Goal: Task Accomplishment & Management: Use online tool/utility

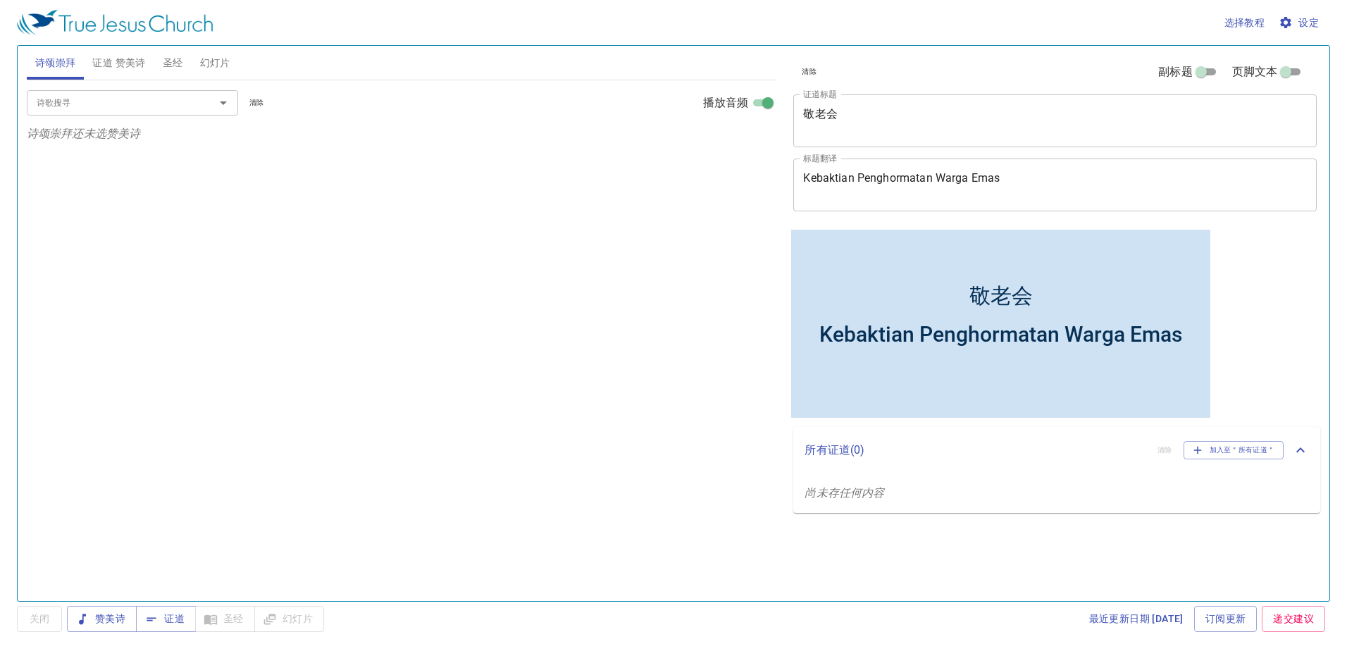
click at [803, 297] on div "敬老会" at bounding box center [1000, 295] width 63 height 29
click at [803, 137] on div "敬老会 x 证道标题" at bounding box center [1054, 120] width 523 height 53
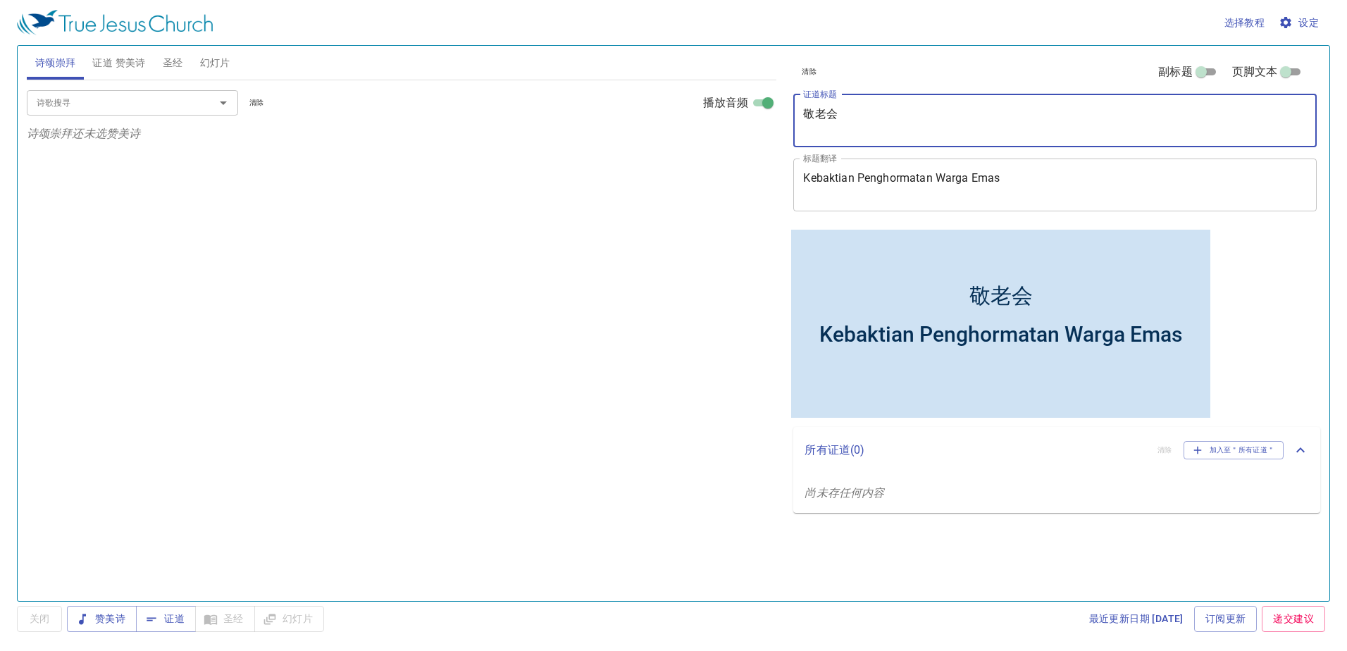
drag, startPoint x: 867, startPoint y: 120, endPoint x: 789, endPoint y: 120, distance: 78.2
click at [789, 120] on div "清除 副标题 页脚文本 证道标题 敬老会 x 证道标题 标题翻译 Kebaktian Penghormatan Warga Emas x 标题翻译 副标题 x…" at bounding box center [1054, 136] width 533 height 180
type textarea "不妥协的信心"
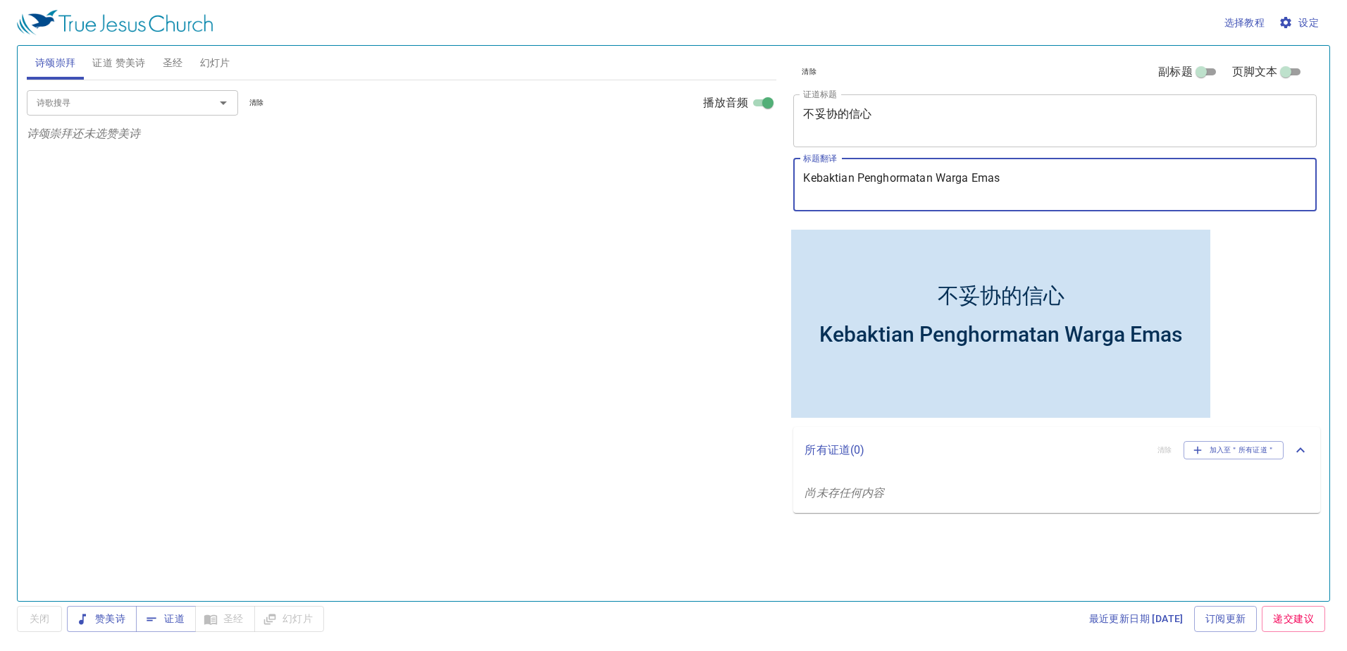
drag, startPoint x: 950, startPoint y: 180, endPoint x: 655, endPoint y: 180, distance: 294.5
click at [655, 180] on div "诗颂崇拜 证道 赞美诗 圣经 幻灯片 诗歌搜寻 诗歌搜寻 清除 播放音频 诗颂崇拜还未选赞美诗 诗歌搜寻 诗歌搜寻 清除 播放音频 证道还未选赞美诗 创世记 …" at bounding box center [673, 317] width 1305 height 555
type textarea "Iman Yang Tidak Kenal KLompromii"
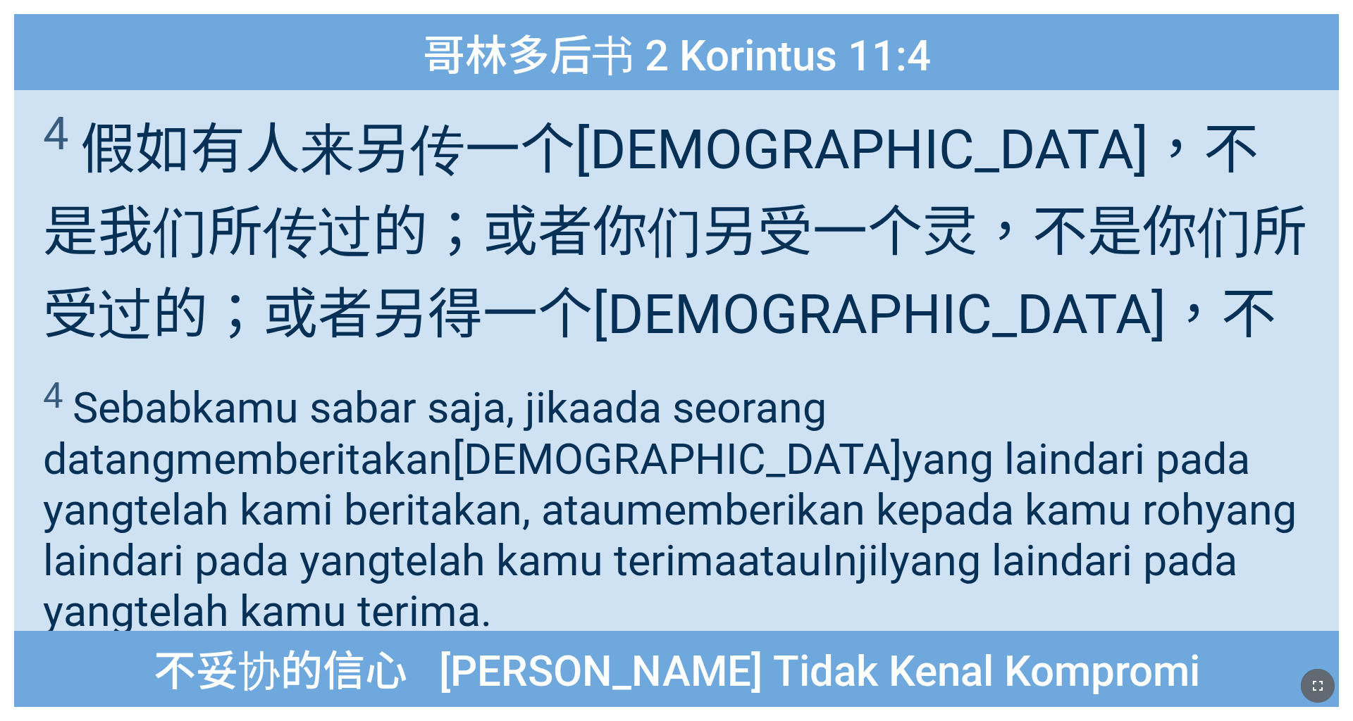
click at [563, 450] on button "button" at bounding box center [1317, 686] width 34 height 34
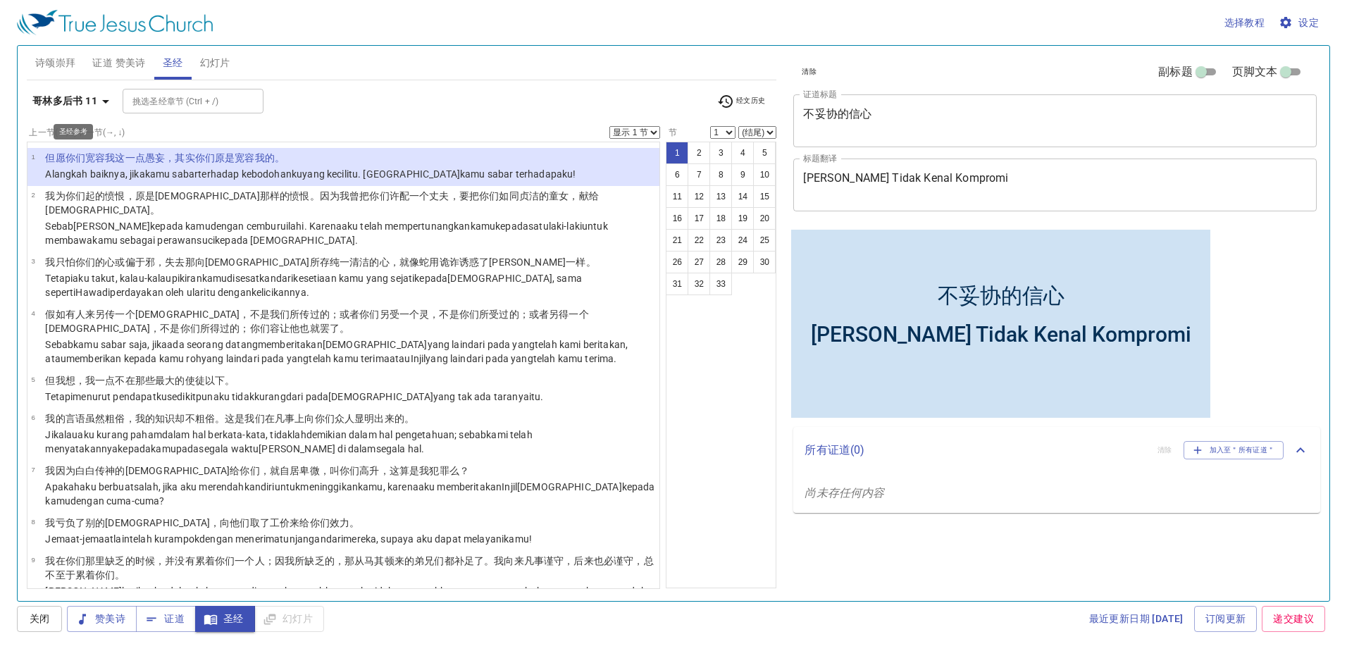
click at [106, 96] on icon "button" at bounding box center [105, 101] width 17 height 17
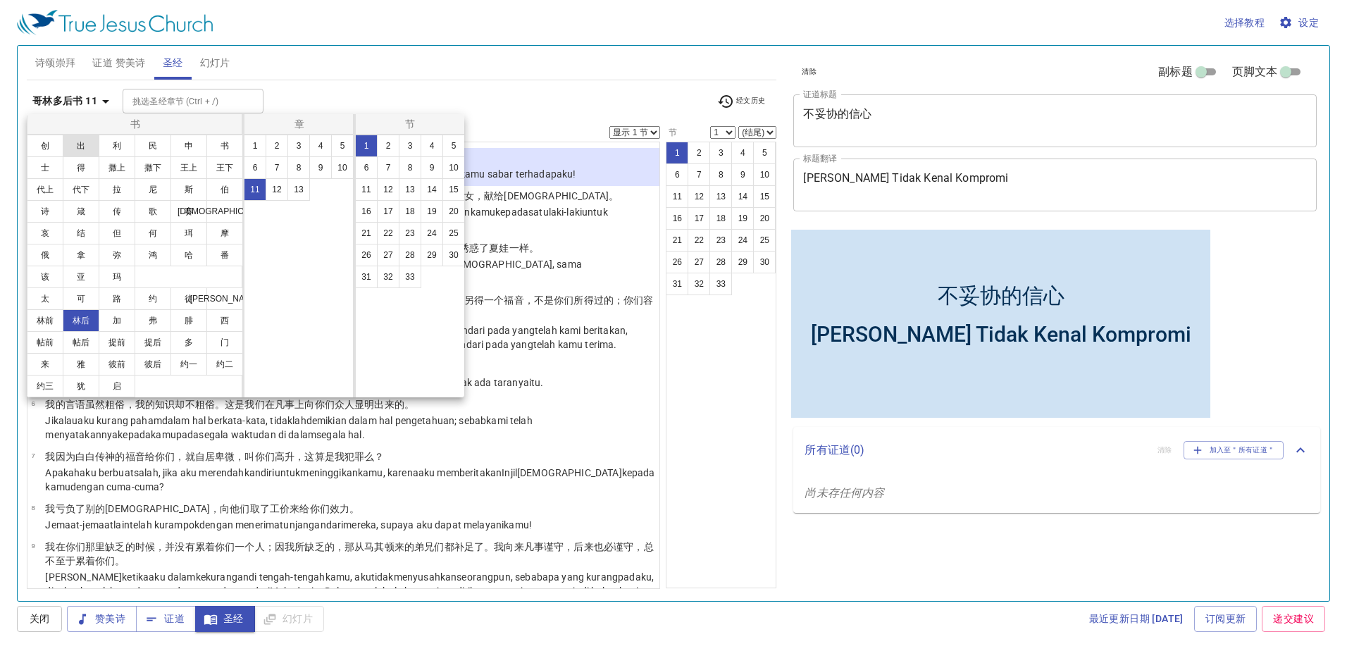
click at [77, 150] on button "出" at bounding box center [81, 146] width 37 height 23
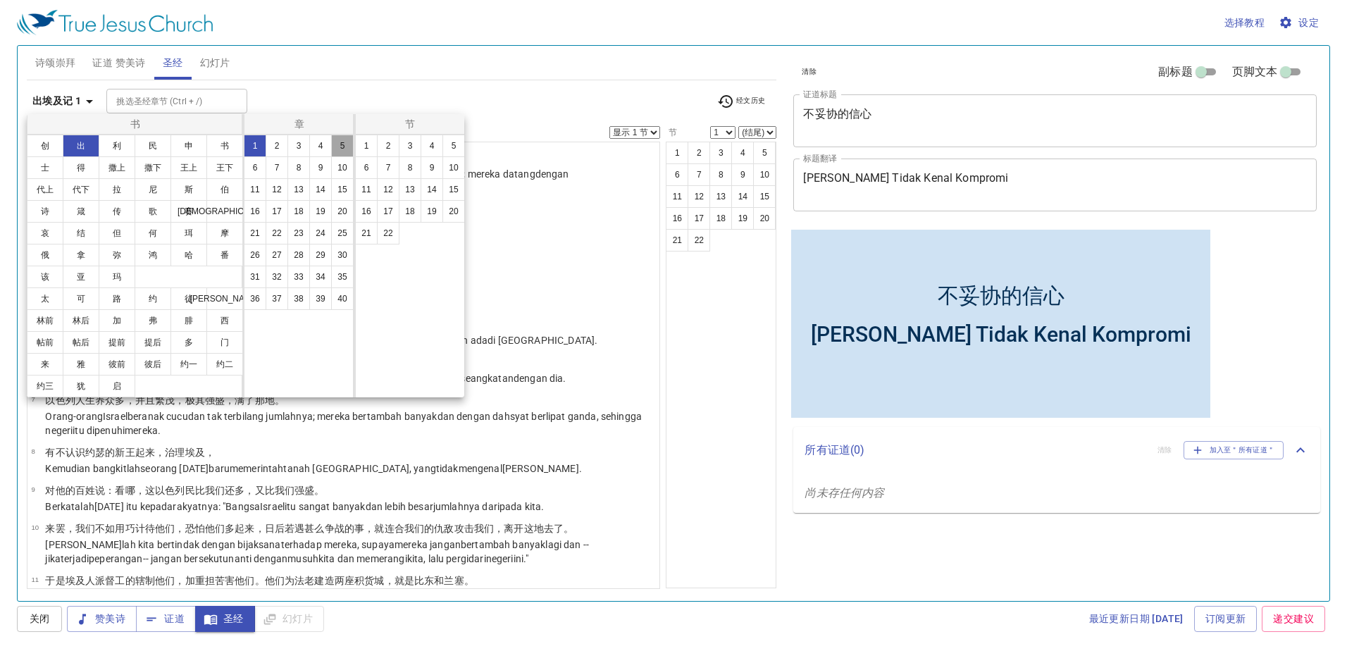
click at [335, 149] on button "5" at bounding box center [342, 146] width 23 height 23
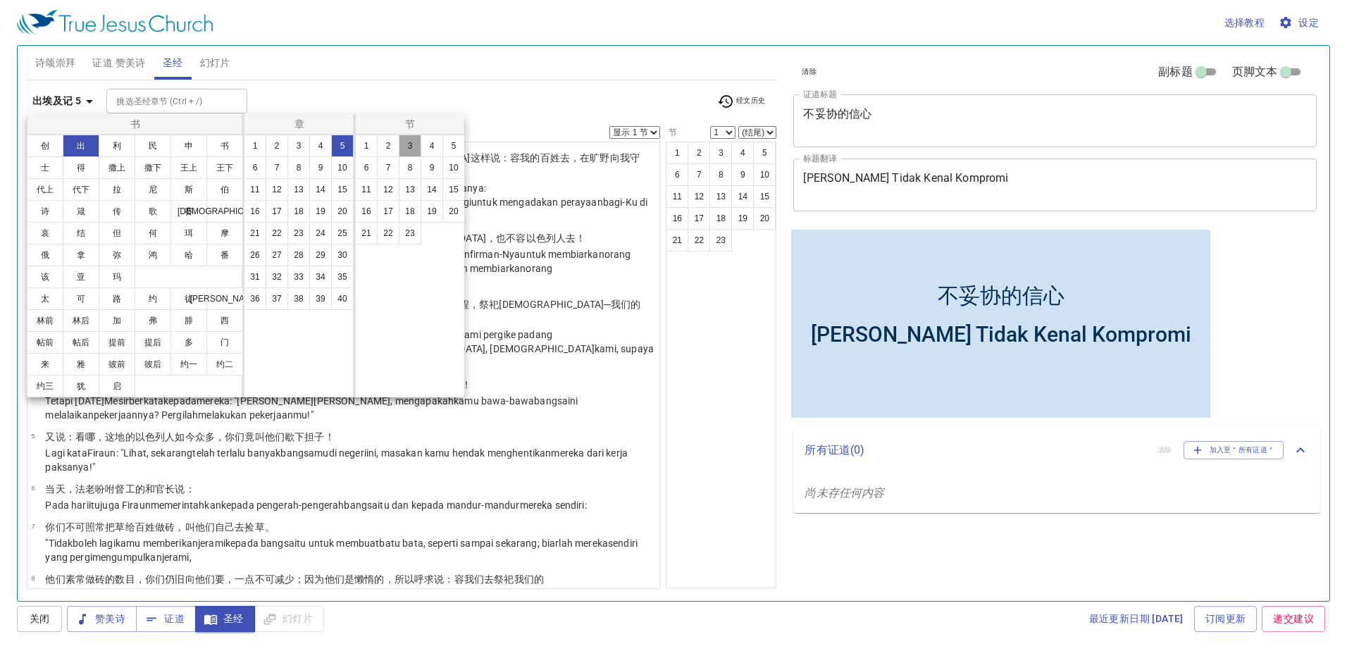
click at [409, 143] on button "3" at bounding box center [410, 146] width 23 height 23
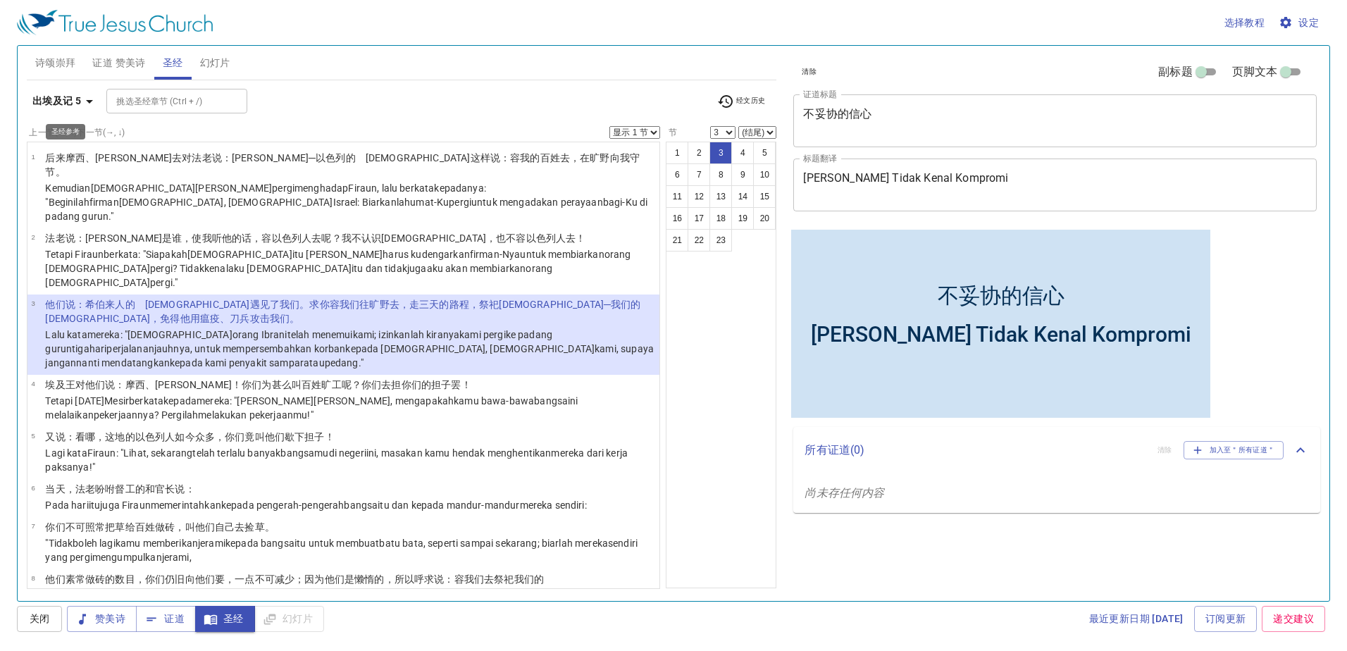
click at [83, 98] on icon "button" at bounding box center [89, 101] width 17 height 17
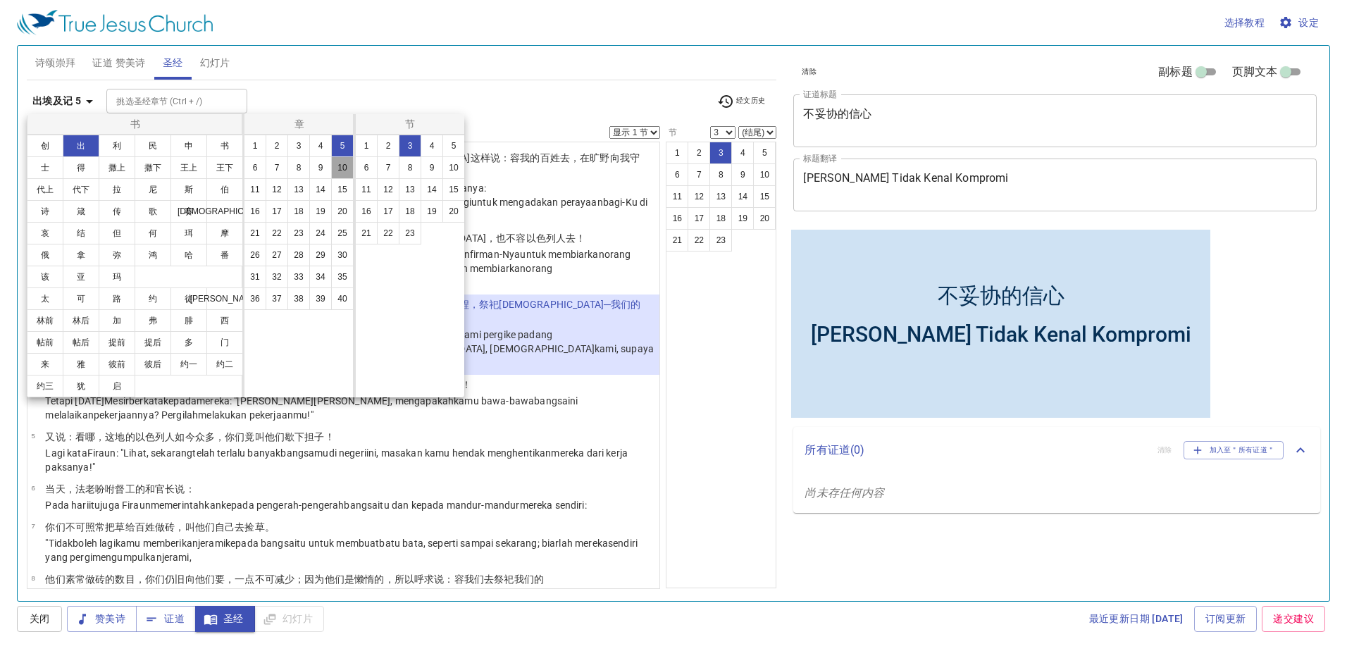
click at [342, 166] on button "10" at bounding box center [342, 167] width 23 height 23
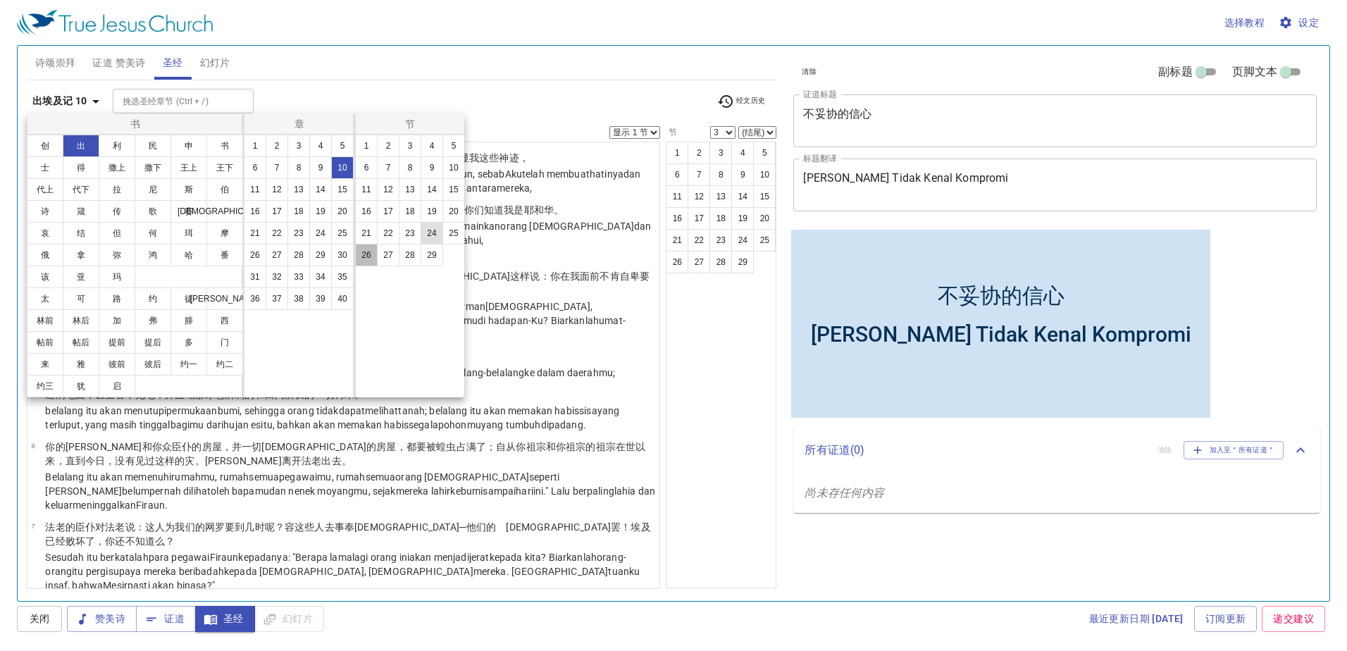
drag, startPoint x: 363, startPoint y: 247, endPoint x: 428, endPoint y: 225, distance: 67.7
click at [364, 247] on button "26" at bounding box center [366, 255] width 23 height 23
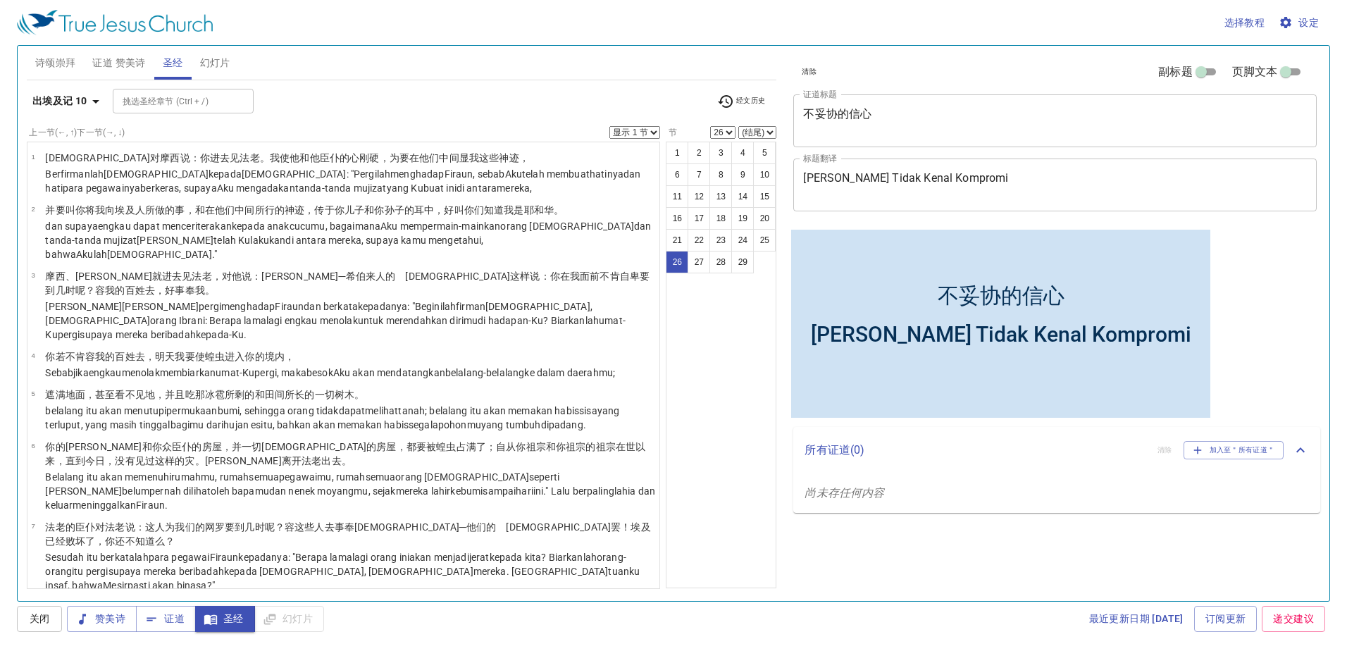
scroll to position [1063, 0]
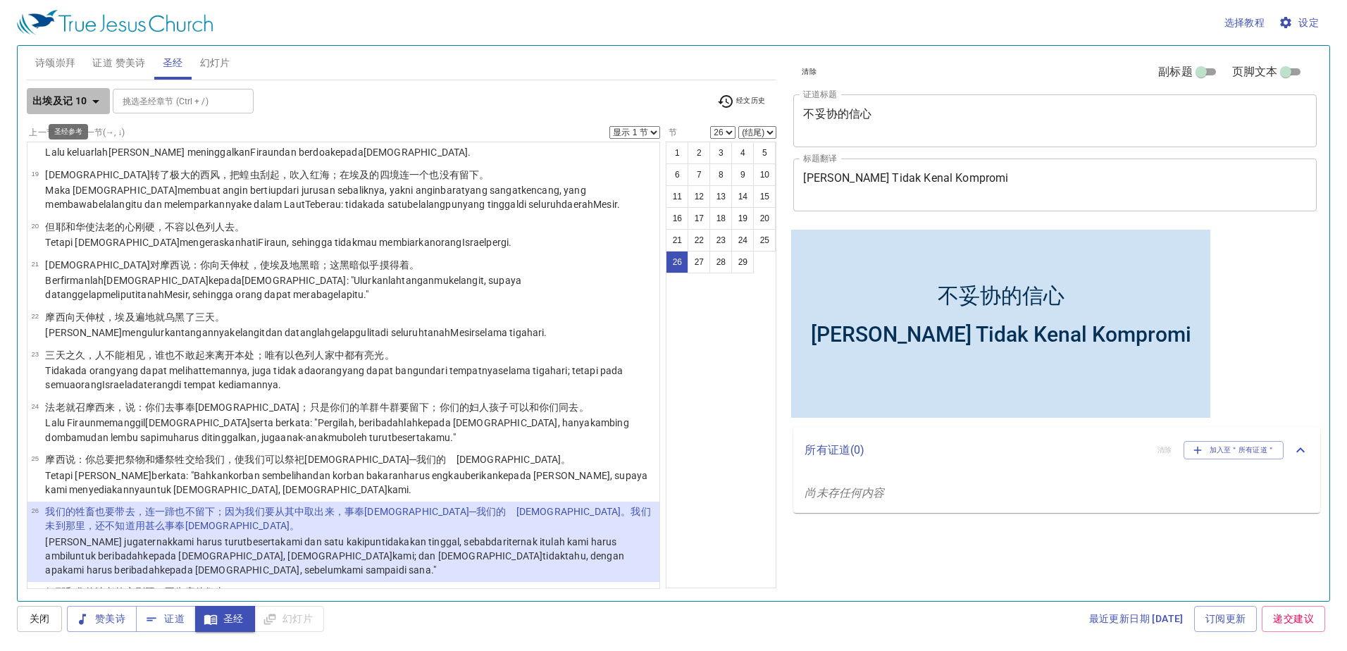
click at [61, 103] on b "出埃及记 10" at bounding box center [59, 101] width 55 height 18
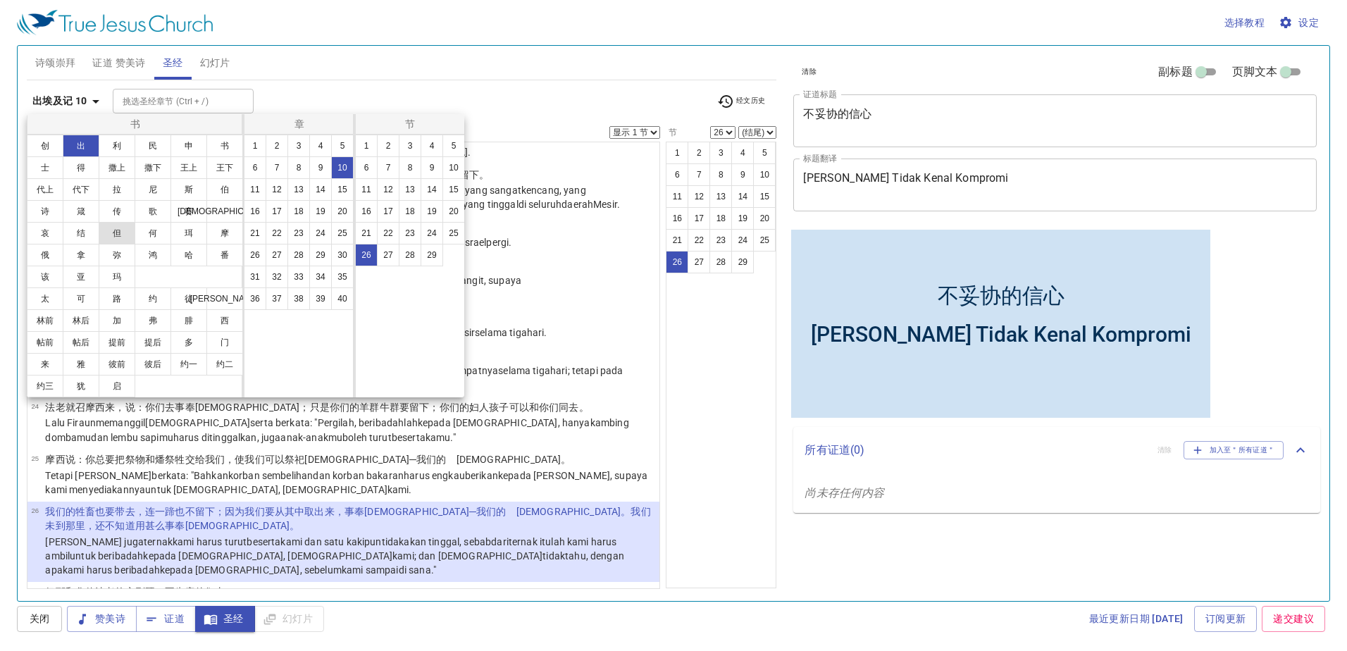
click at [111, 229] on button "但" at bounding box center [117, 233] width 37 height 23
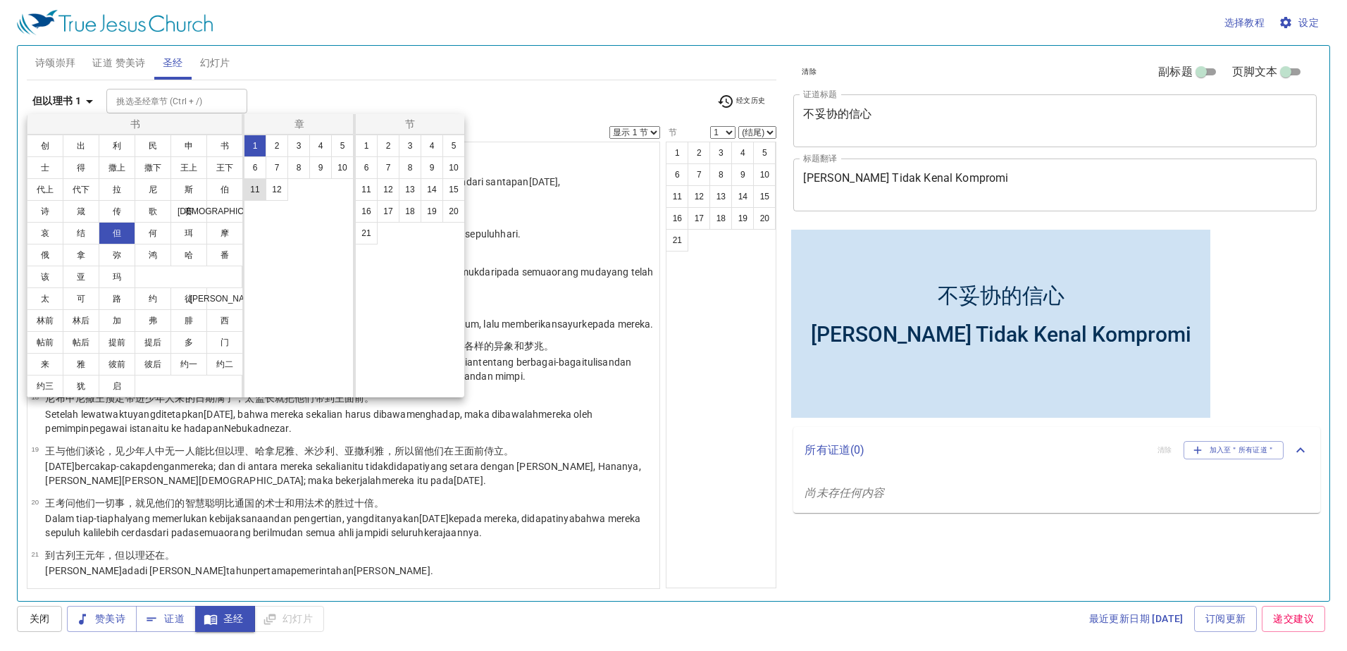
scroll to position [0, 0]
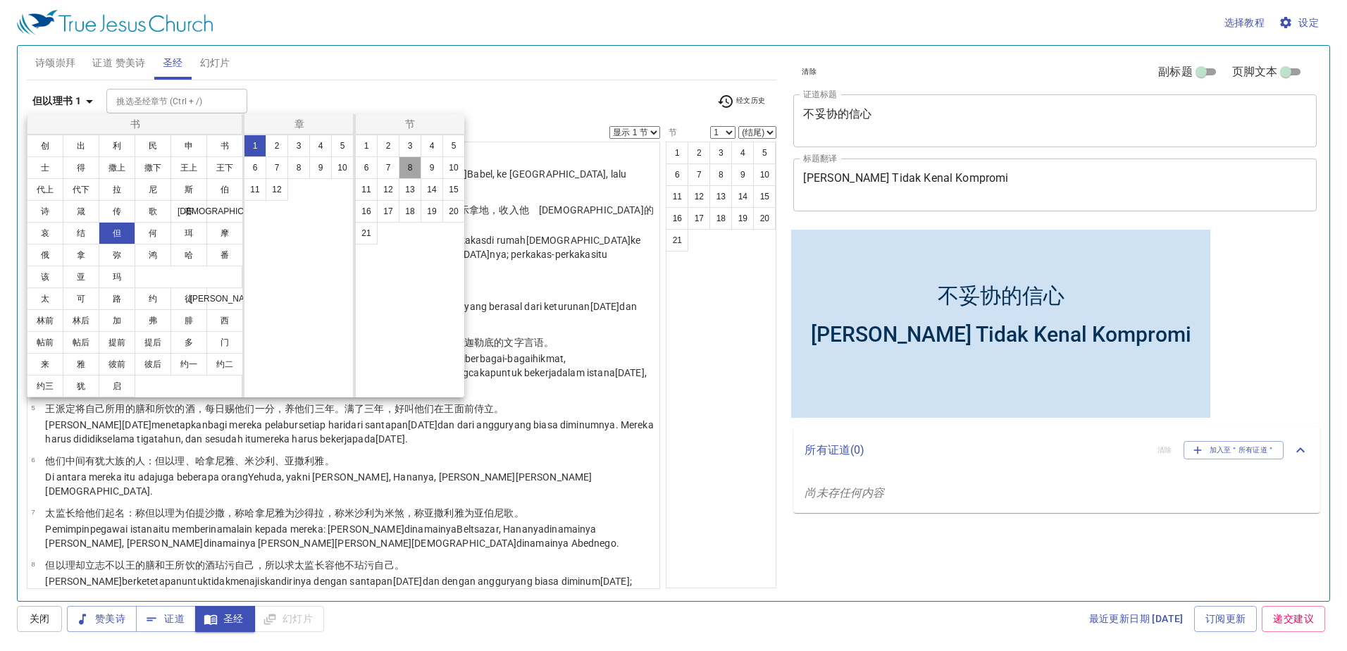
click at [420, 164] on button "8" at bounding box center [410, 167] width 23 height 23
select select "8"
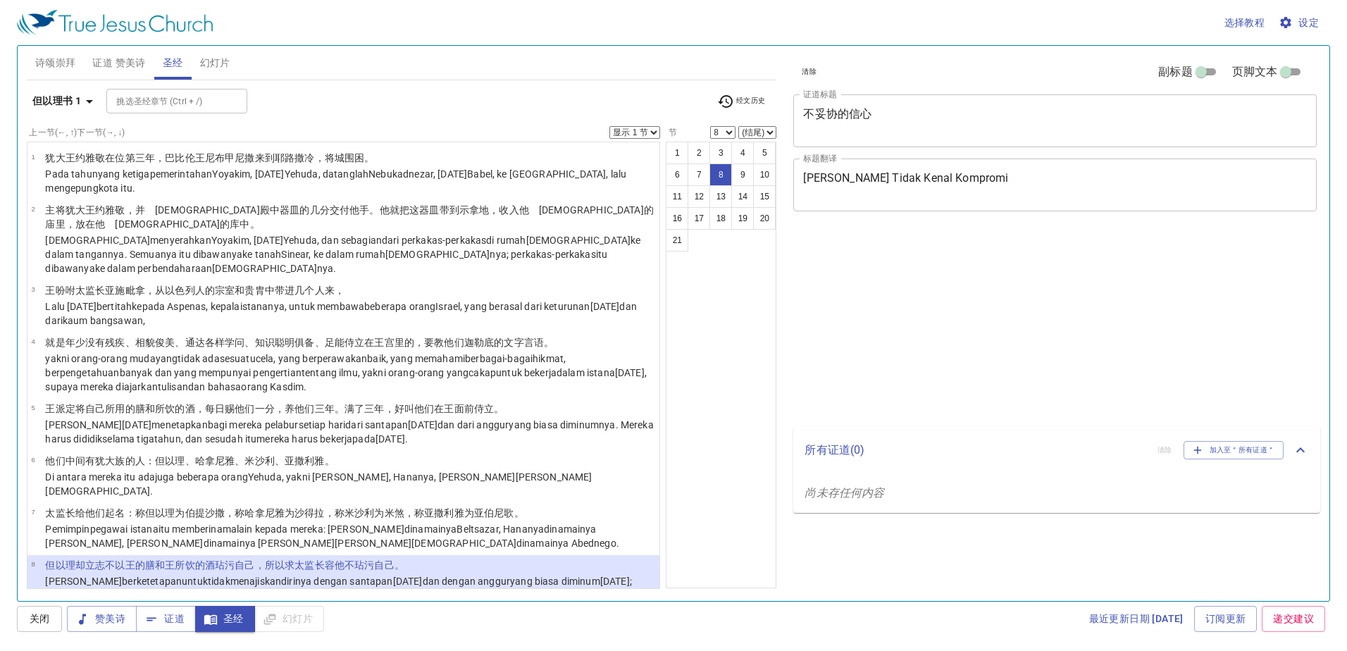
select select "8"
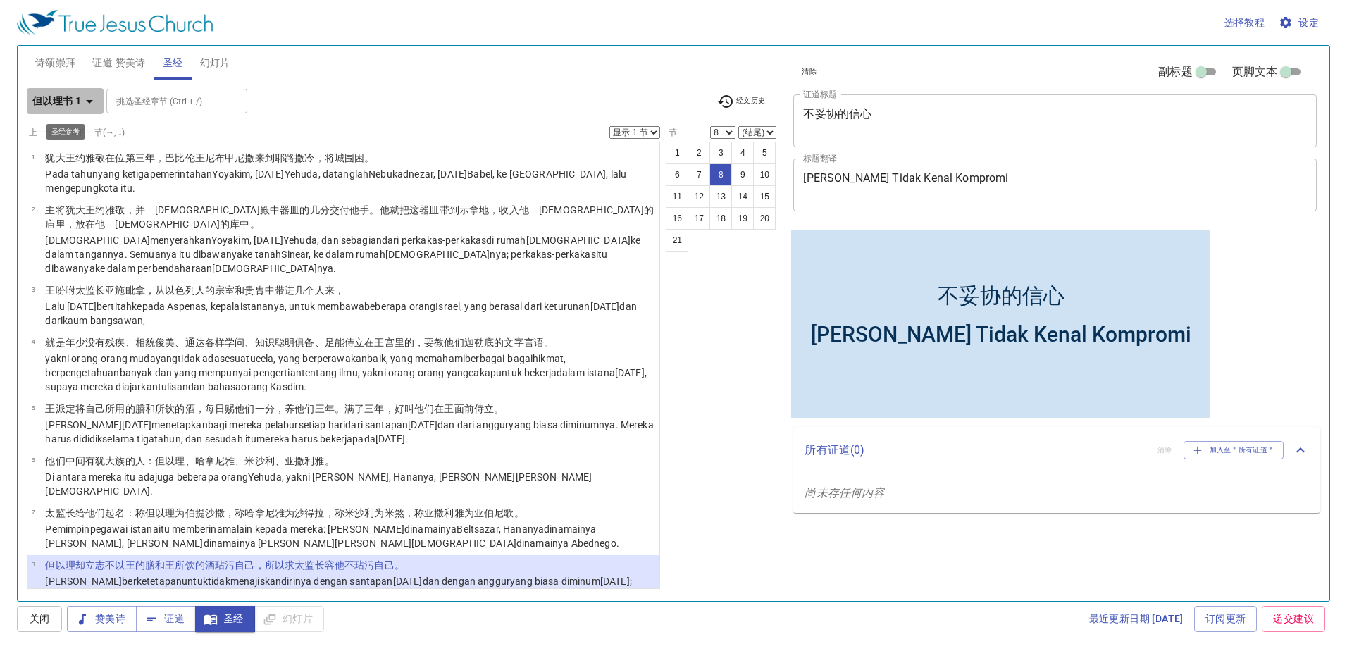
click at [72, 106] on b "但以理书 1" at bounding box center [56, 101] width 49 height 18
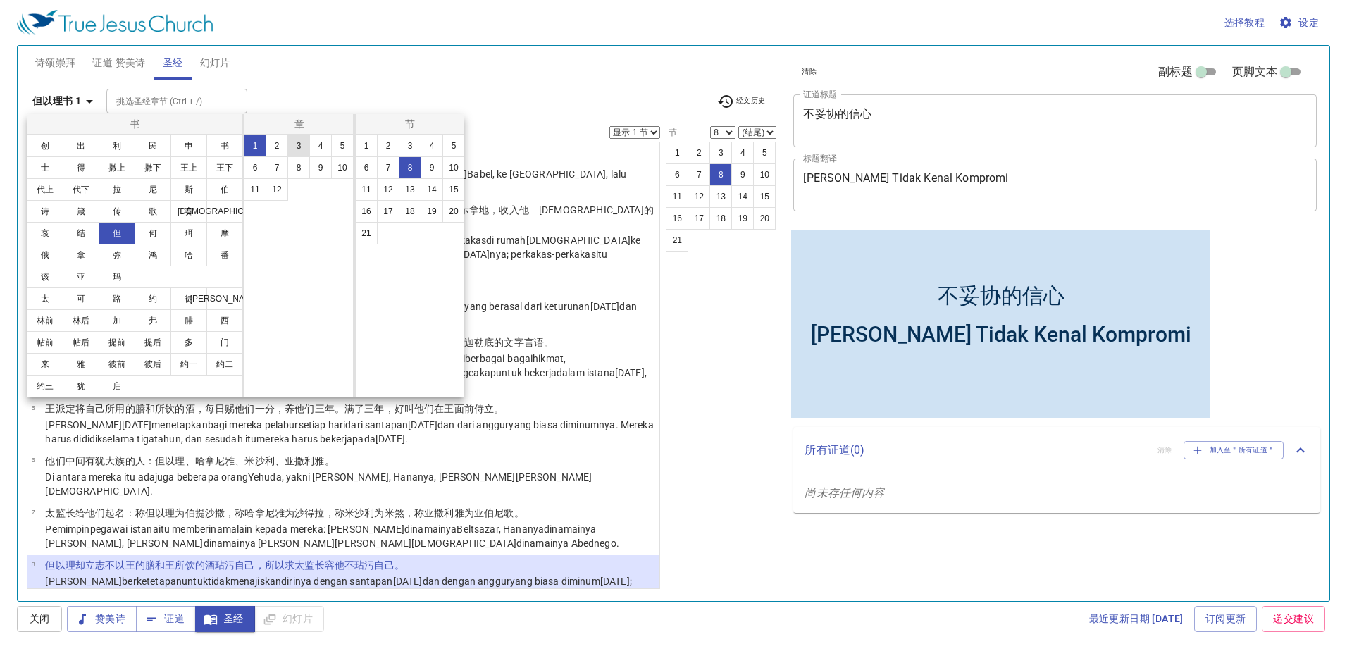
click at [301, 139] on button "3" at bounding box center [298, 146] width 23 height 23
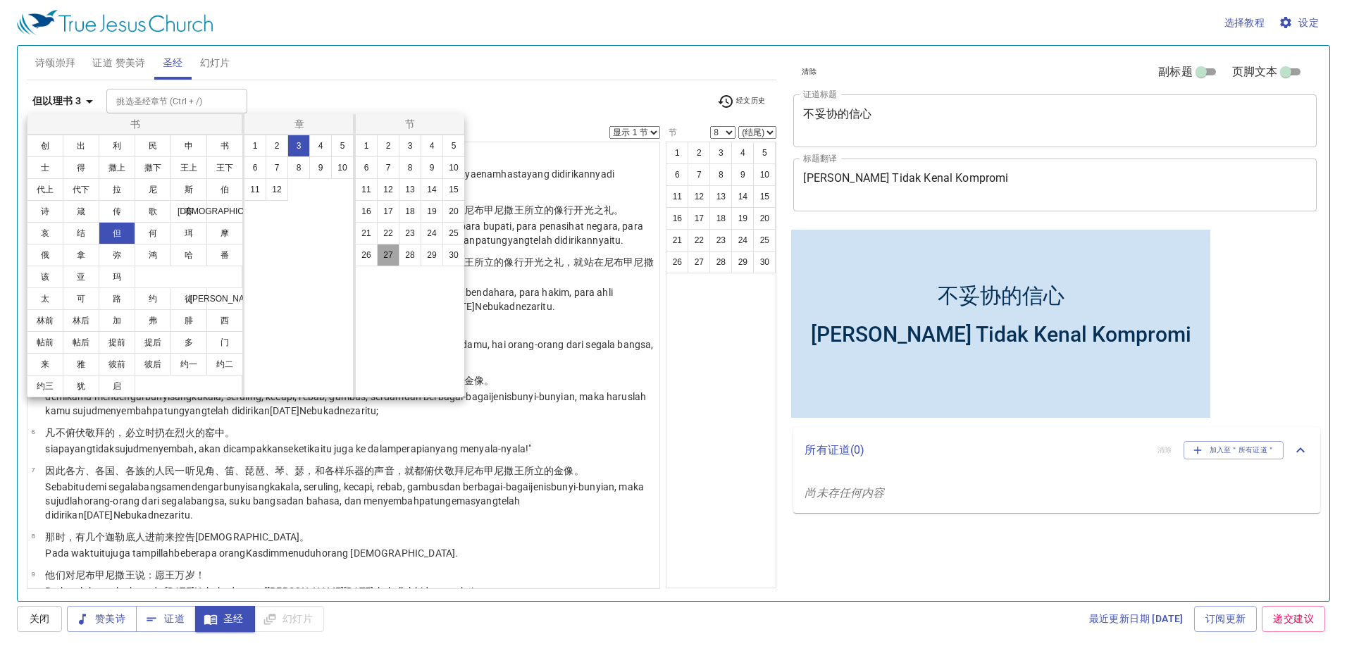
click at [388, 249] on button "27" at bounding box center [388, 255] width 23 height 23
select select "27"
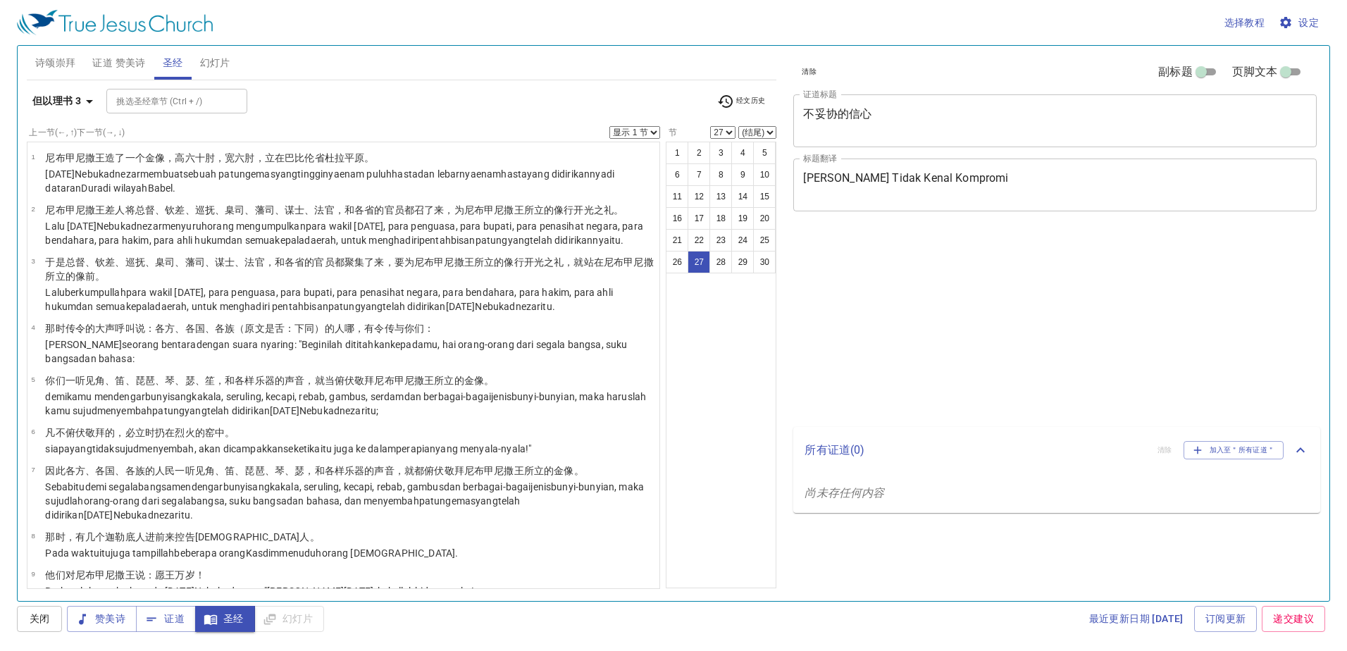
select select "27"
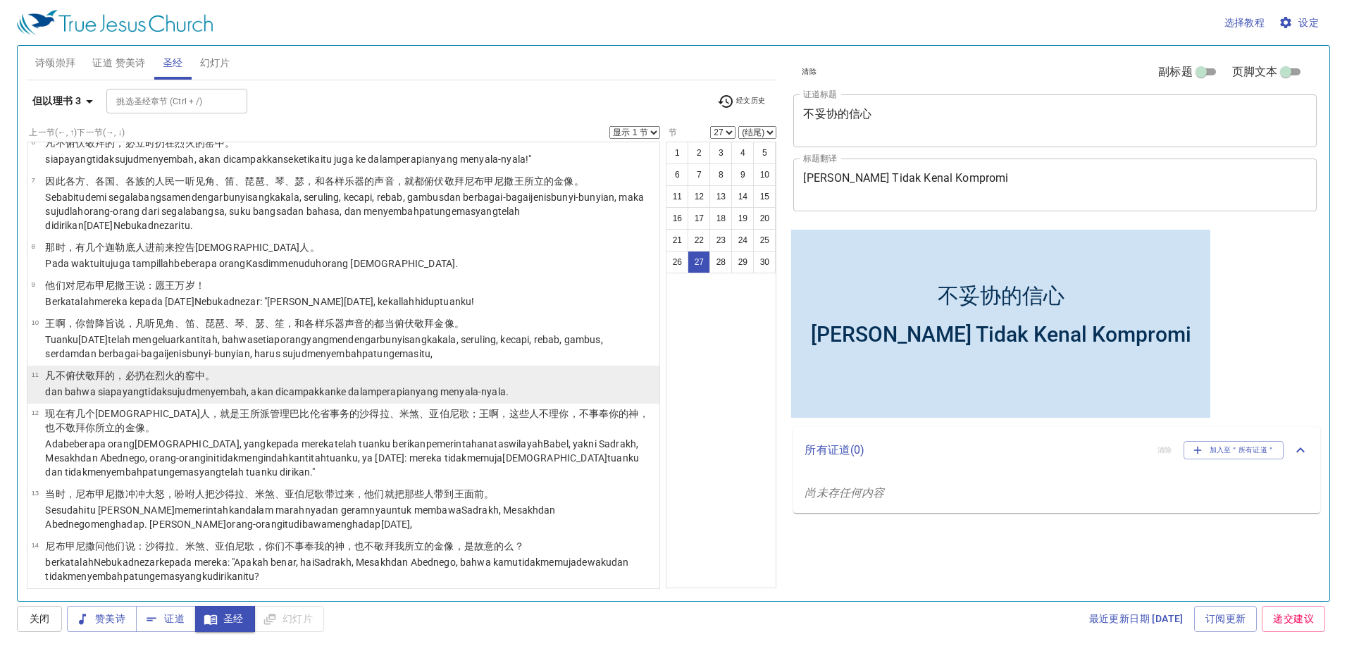
scroll to position [406, 0]
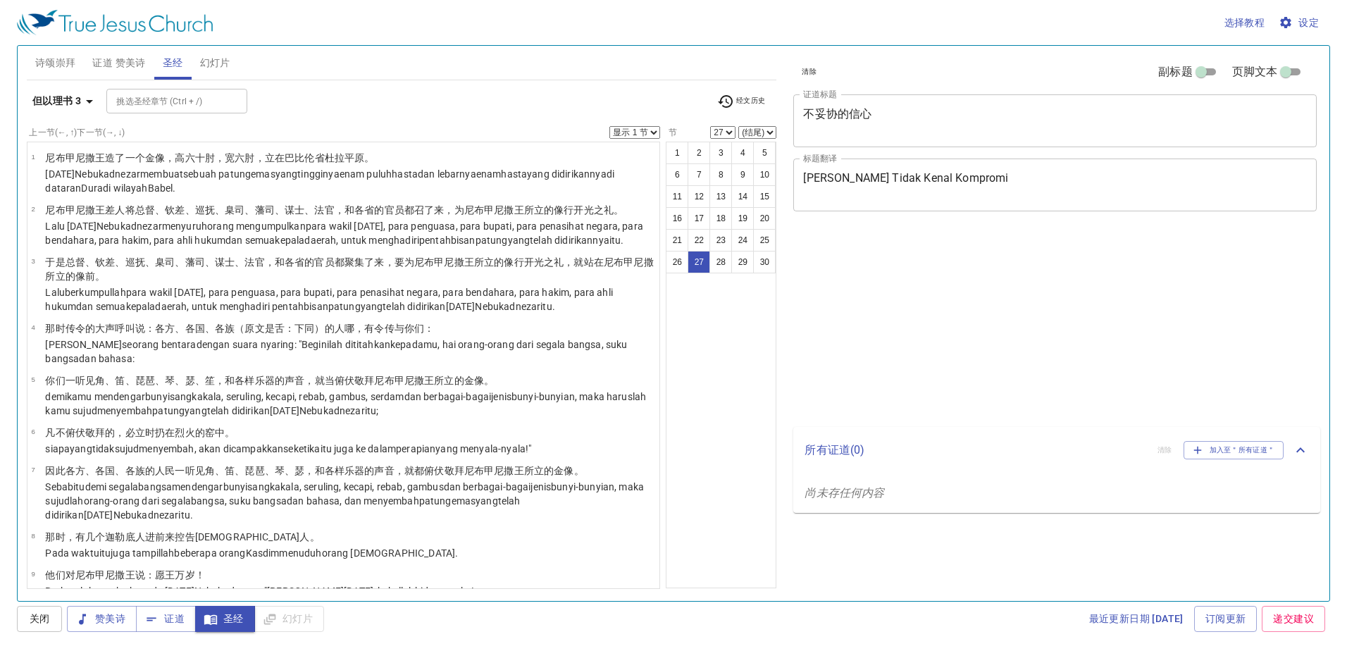
select select "27"
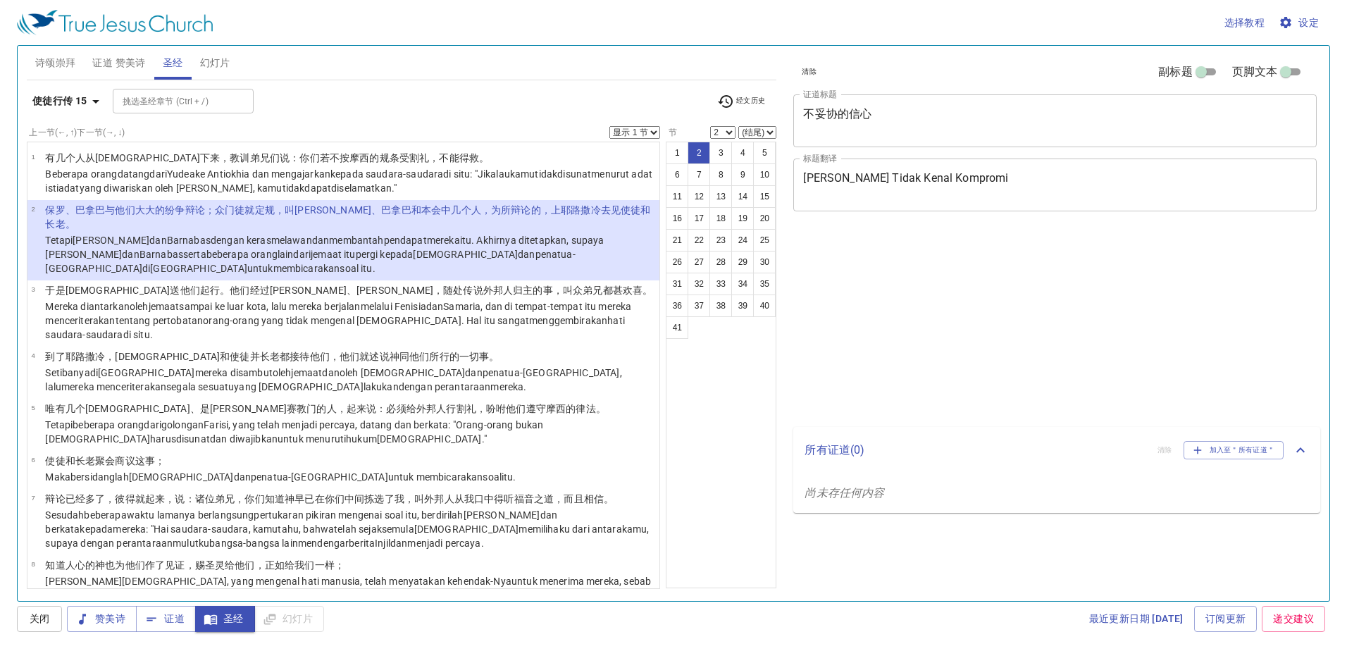
select select "2"
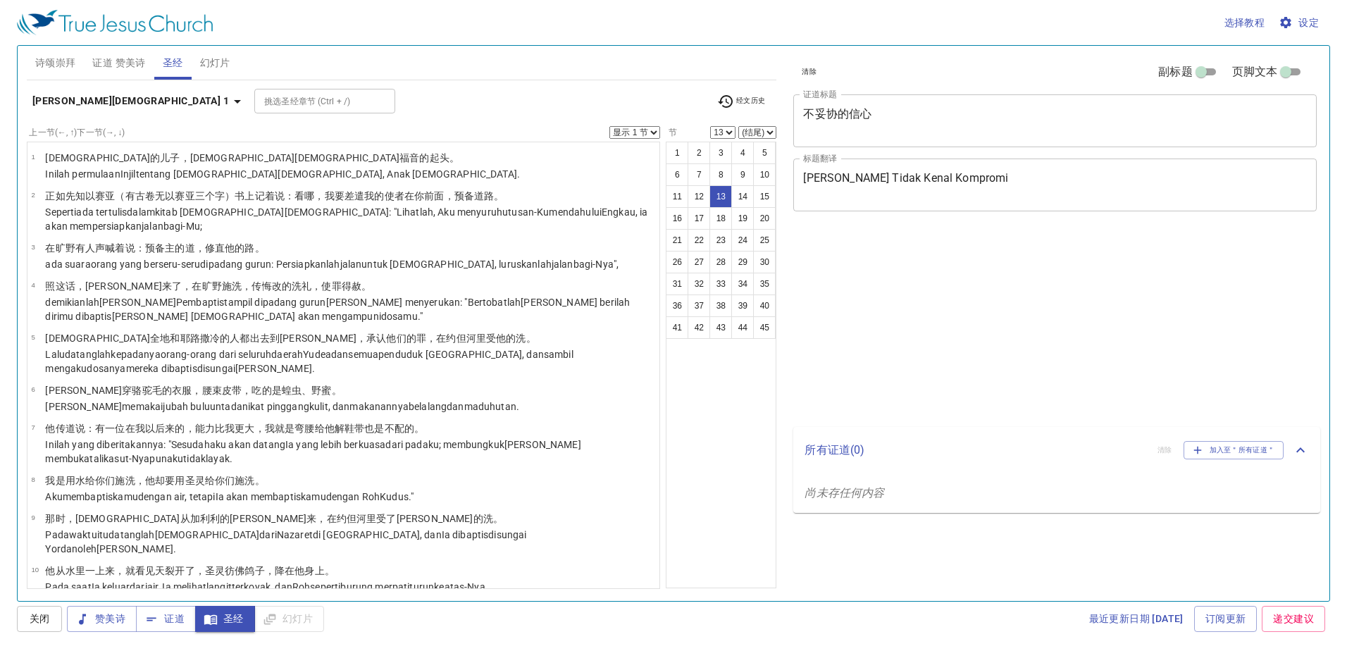
select select "13"
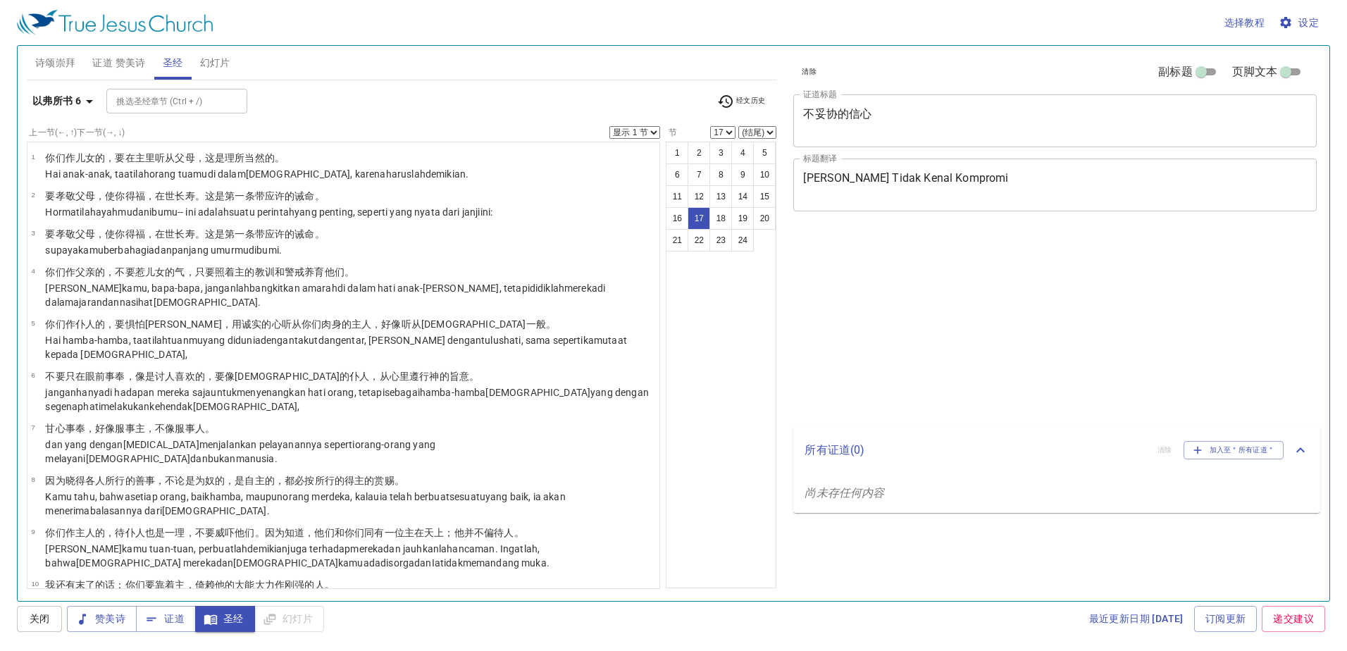
select select "17"
